Goal: Navigation & Orientation: Find specific page/section

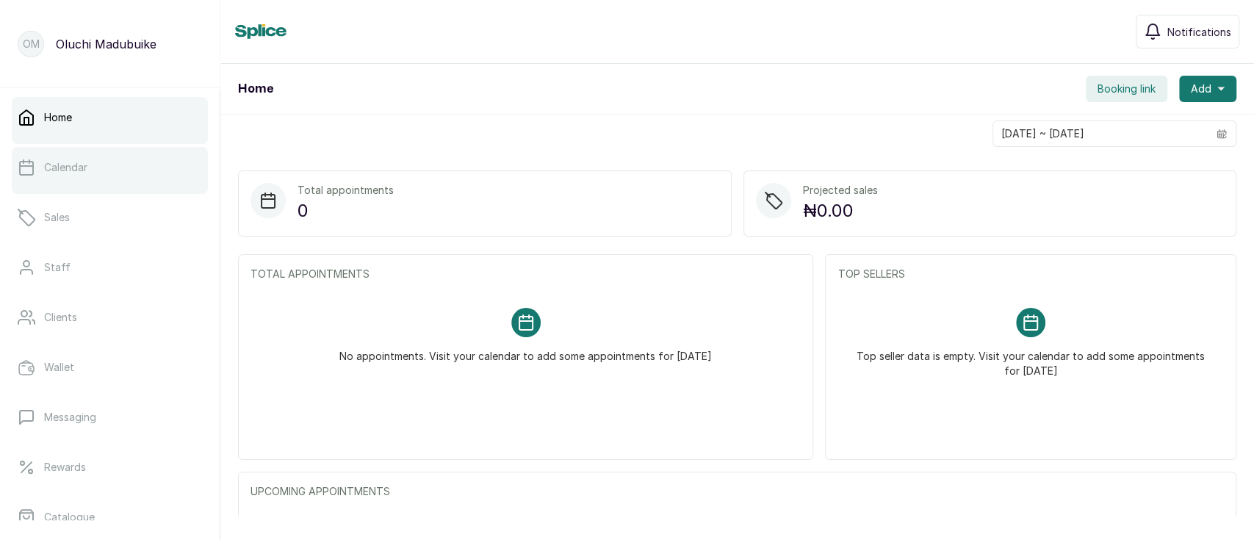
click at [75, 171] on p "Calendar" at bounding box center [65, 167] width 43 height 15
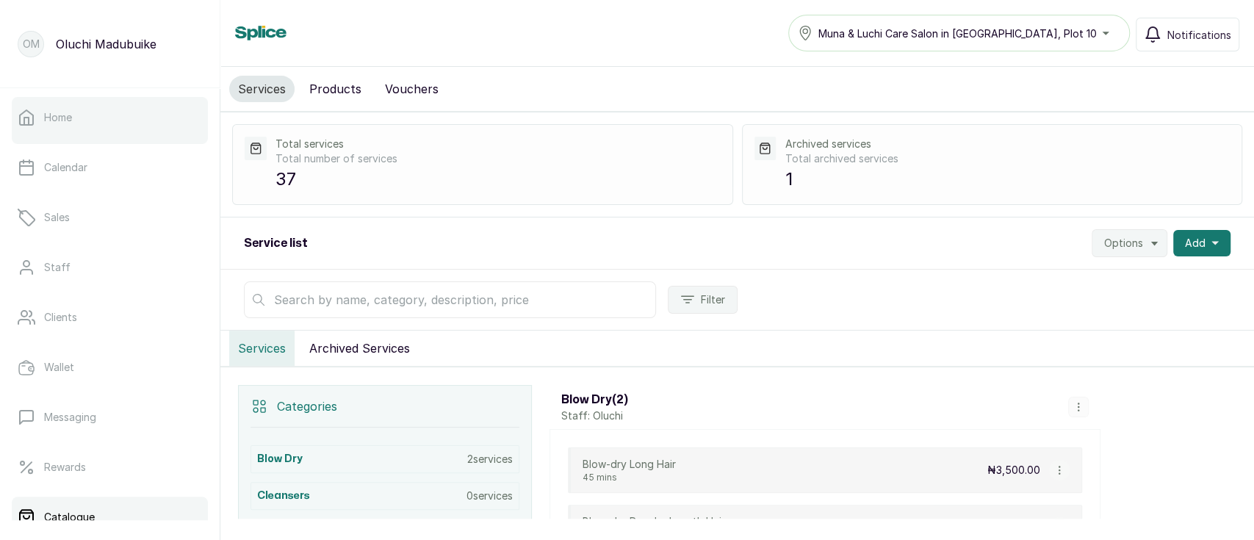
click at [109, 128] on link "Home" at bounding box center [110, 117] width 196 height 41
